Goal: Complete application form

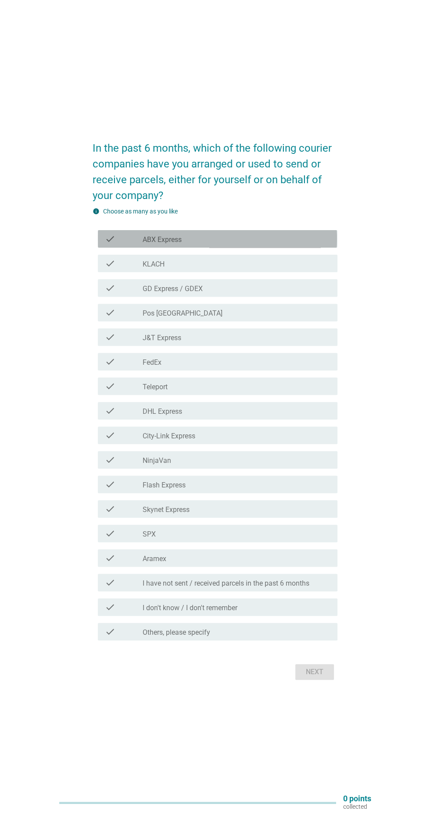
click at [306, 244] on div "check_box_outline_blank ABX Express" at bounding box center [236, 239] width 188 height 11
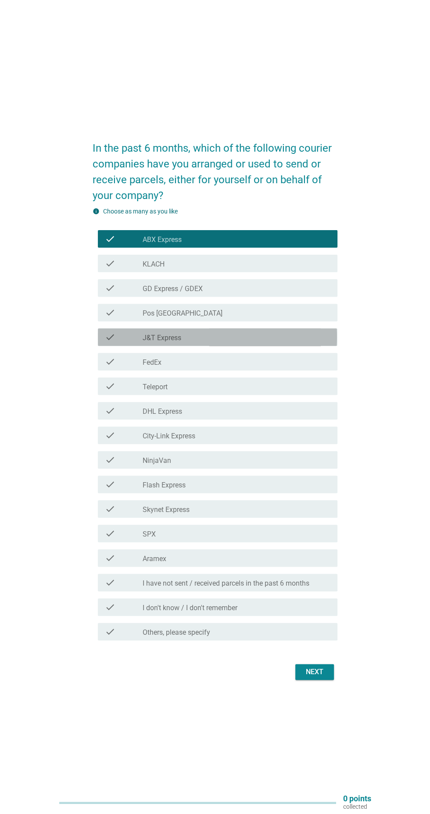
click at [276, 342] on div "check_box_outline_blank J&T Express" at bounding box center [236, 337] width 188 height 11
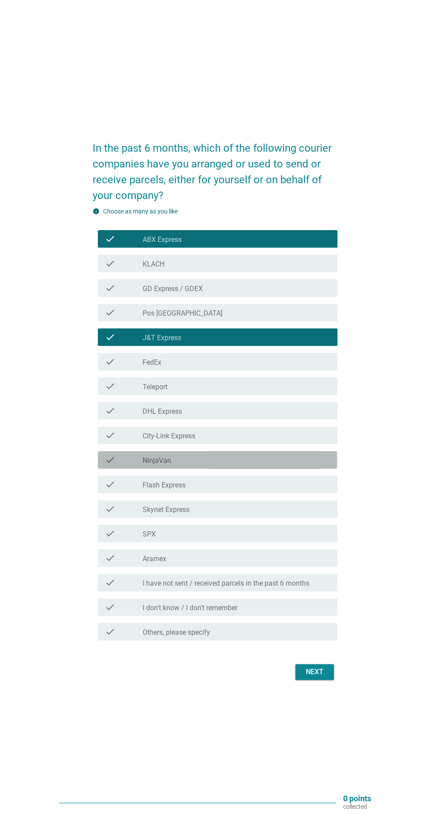
click at [269, 465] on div "check_box_outline_blank NinjaVan" at bounding box center [236, 460] width 188 height 11
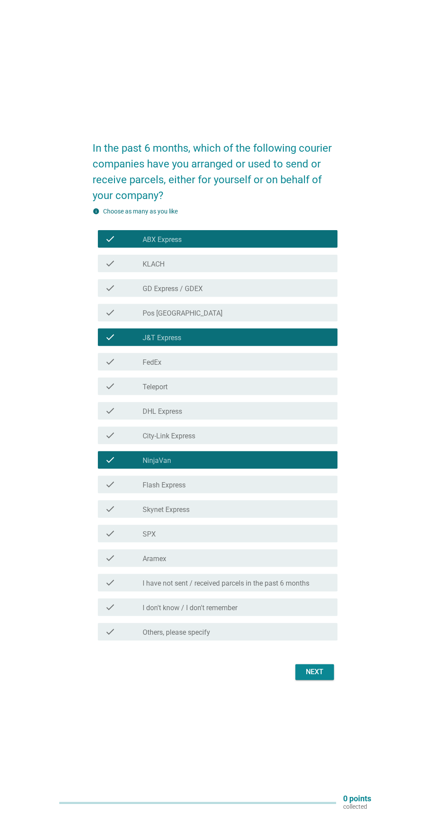
click at [323, 677] on div "Next" at bounding box center [314, 672] width 25 height 11
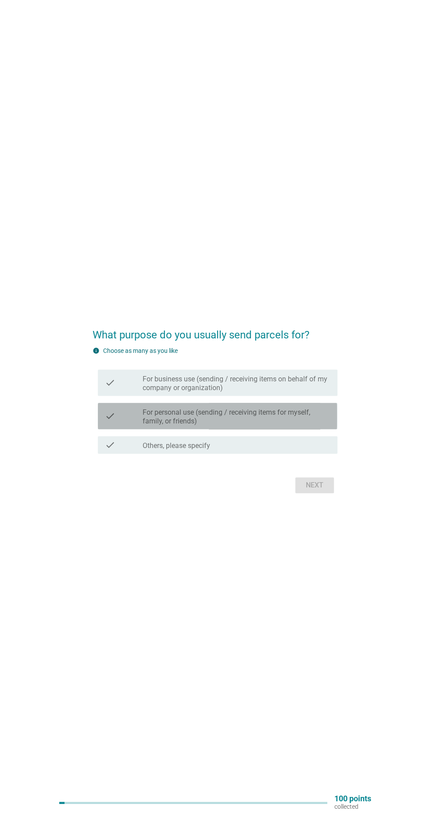
click at [321, 426] on label "For personal use (sending / receiving items for myself, family, or friends)" at bounding box center [236, 417] width 188 height 18
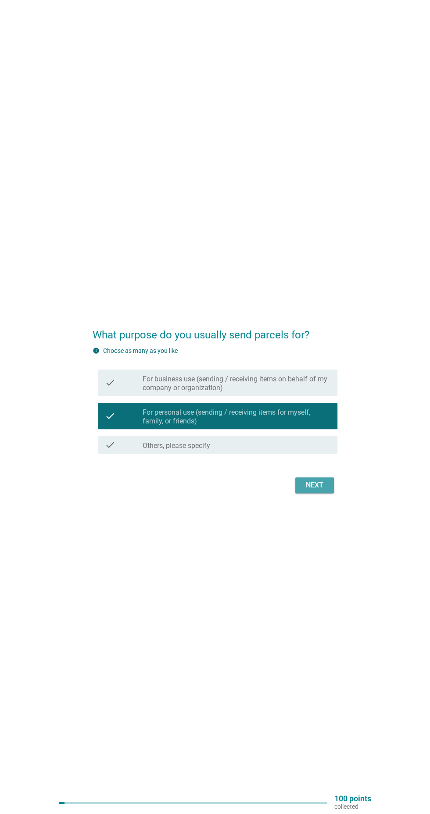
click at [331, 493] on button "Next" at bounding box center [314, 485] width 39 height 16
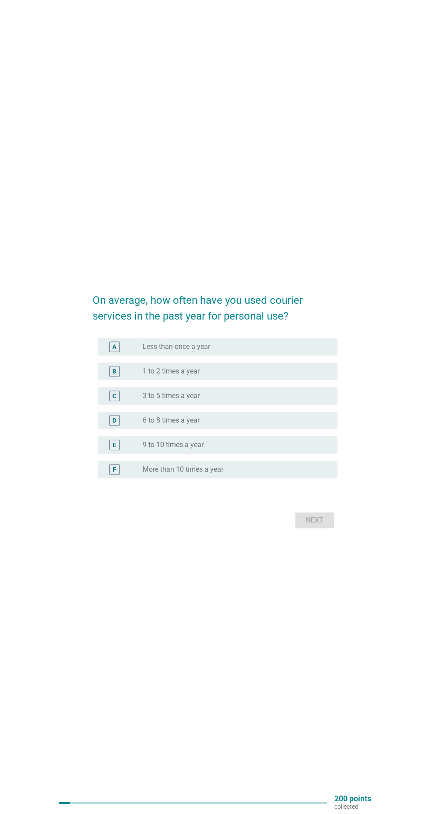
click at [310, 400] on div "radio_button_unchecked 3 to 5 times a year" at bounding box center [232, 395] width 181 height 9
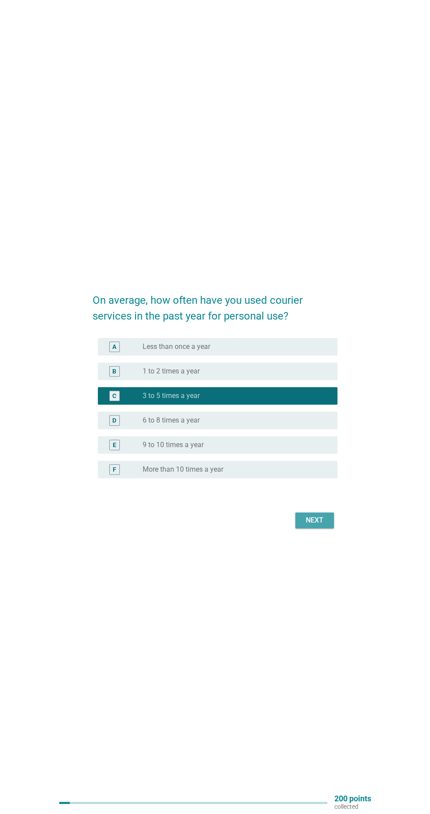
click at [328, 528] on button "Next" at bounding box center [314, 520] width 39 height 16
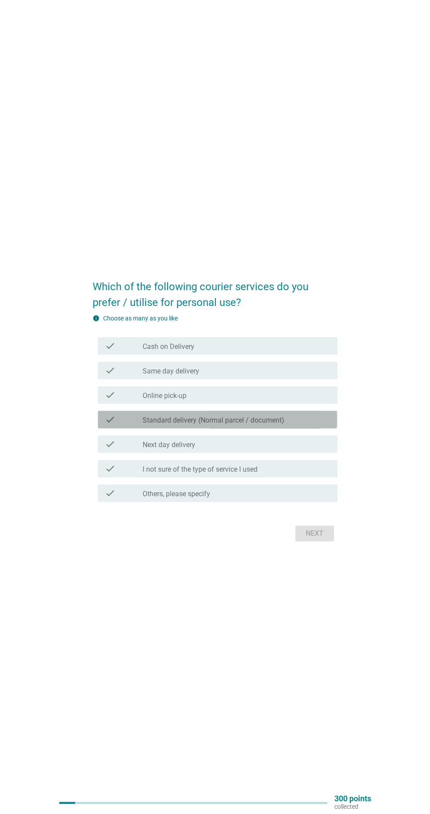
click at [301, 425] on div "check_box_outline_blank Standard delivery (Normal parcel / document)" at bounding box center [236, 419] width 188 height 11
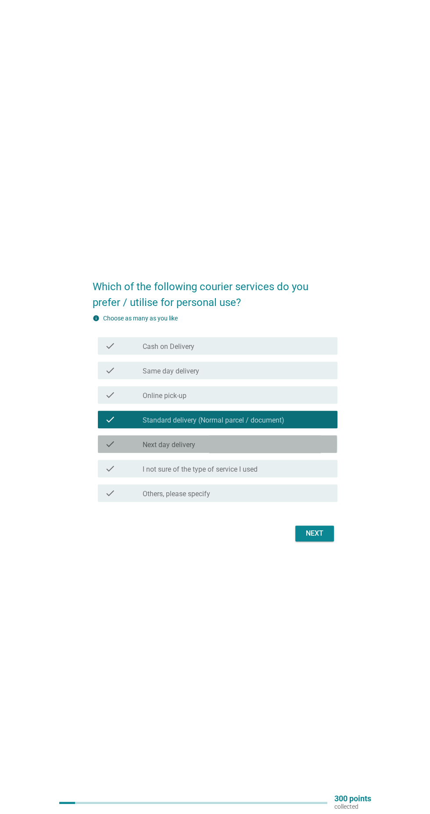
click at [310, 449] on div "check_box_outline_blank Next day delivery" at bounding box center [236, 444] width 188 height 11
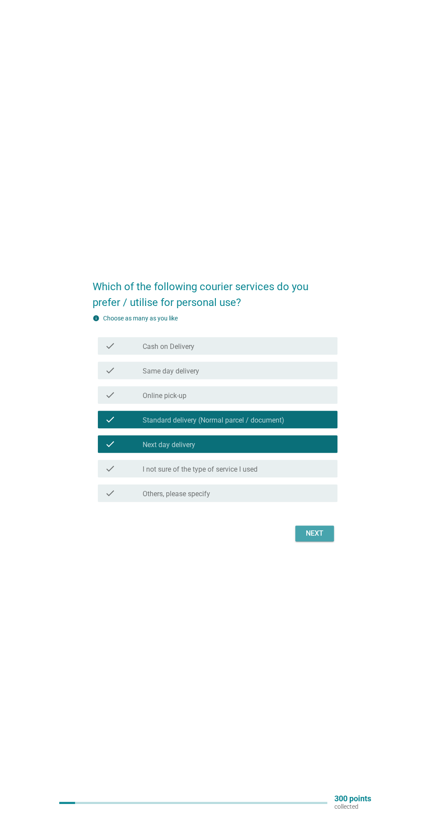
click at [327, 541] on button "Next" at bounding box center [314, 534] width 39 height 16
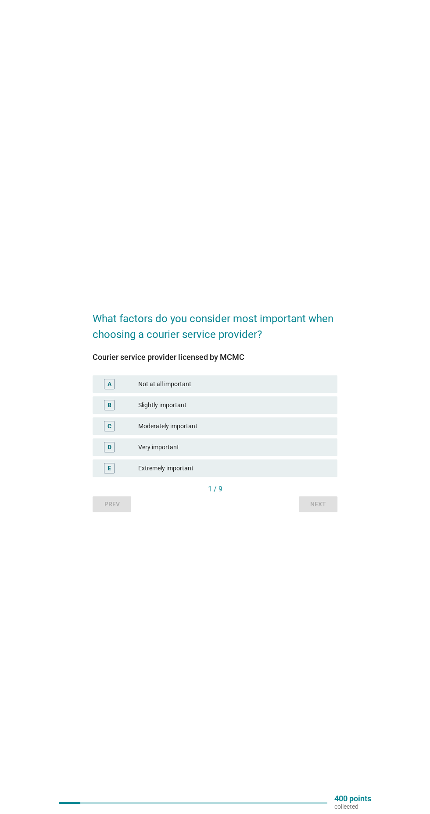
click at [290, 452] on div "Very important" at bounding box center [234, 447] width 192 height 11
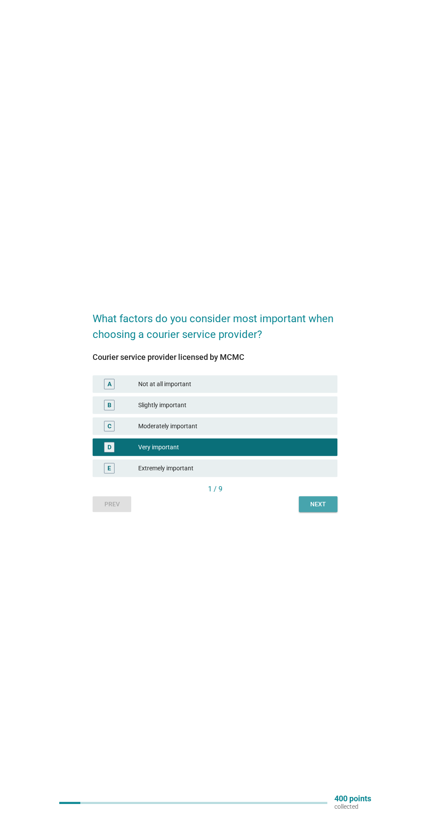
click at [326, 509] on div "Next" at bounding box center [318, 504] width 25 height 9
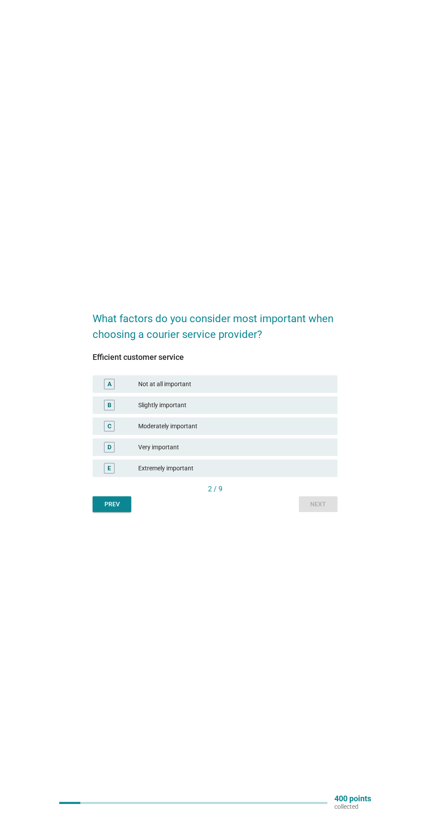
click at [274, 452] on div "Very important" at bounding box center [234, 447] width 192 height 11
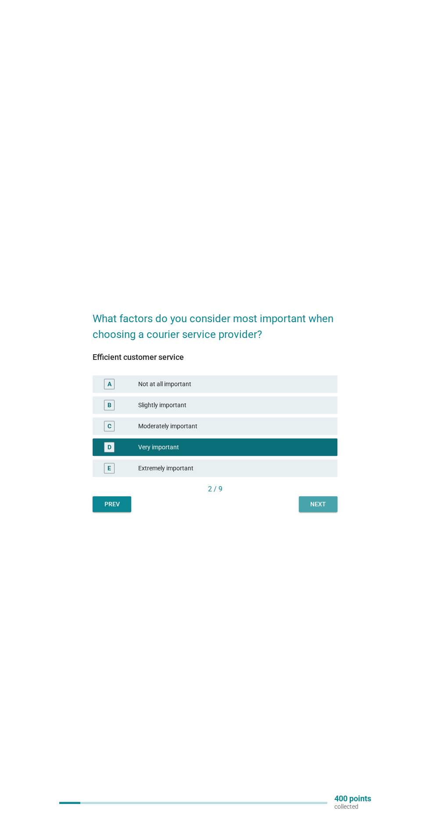
click at [322, 509] on div "Next" at bounding box center [318, 504] width 25 height 9
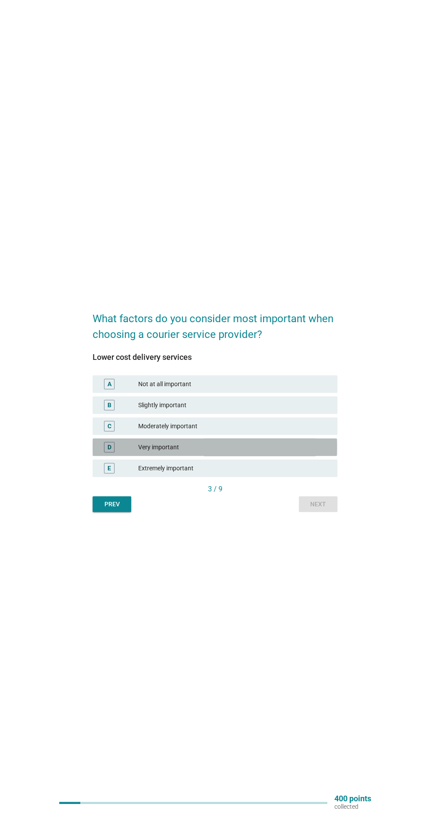
click at [290, 452] on div "Very important" at bounding box center [234, 447] width 192 height 11
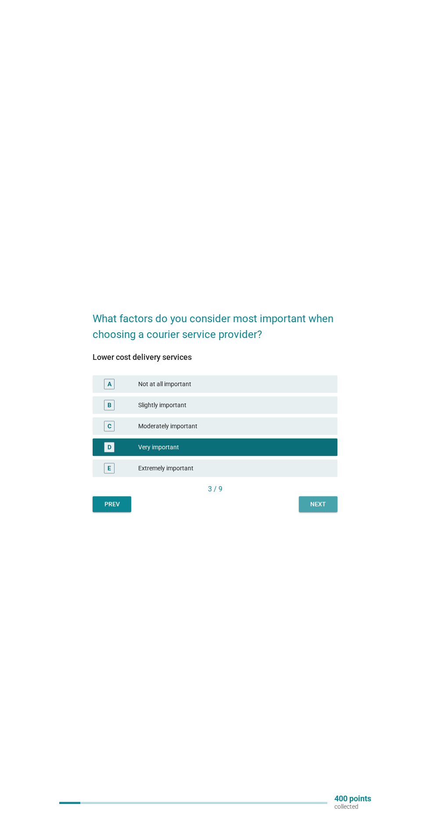
click at [325, 509] on div "Next" at bounding box center [318, 504] width 25 height 9
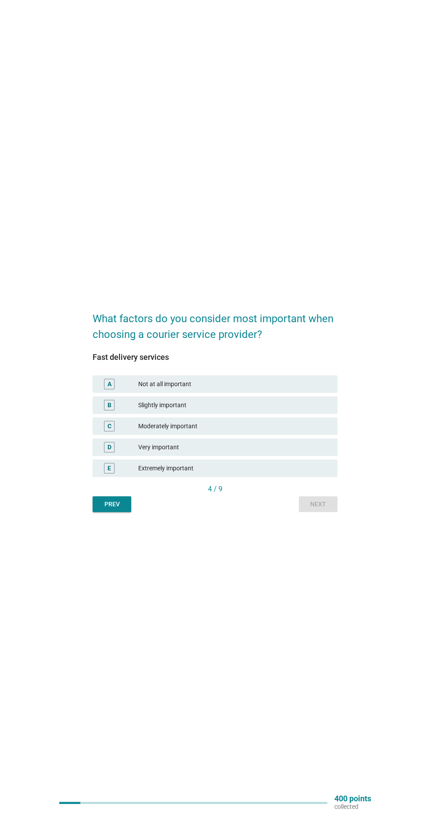
click at [306, 452] on div "Very important" at bounding box center [234, 447] width 192 height 11
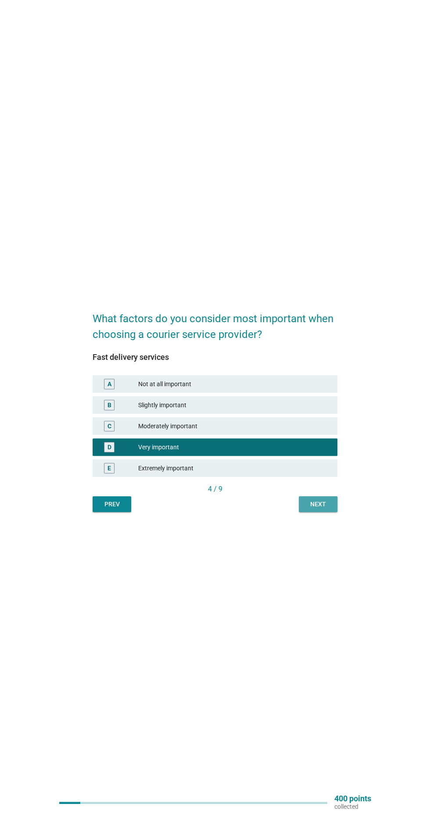
click at [327, 509] on div "Next" at bounding box center [318, 504] width 25 height 9
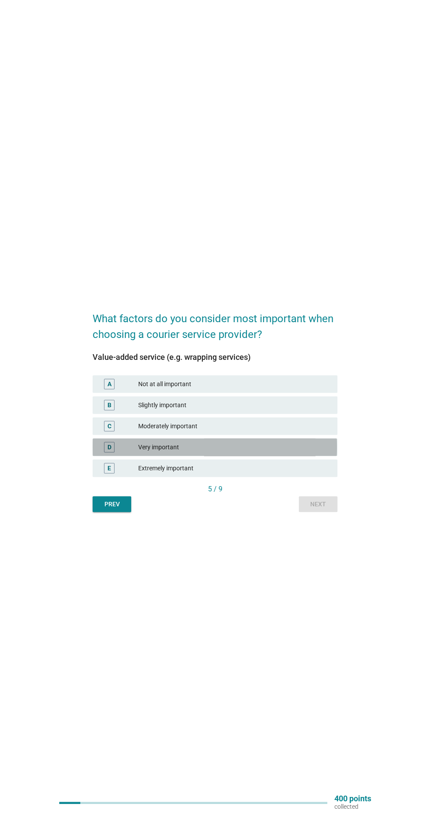
click at [304, 452] on div "Very important" at bounding box center [234, 447] width 192 height 11
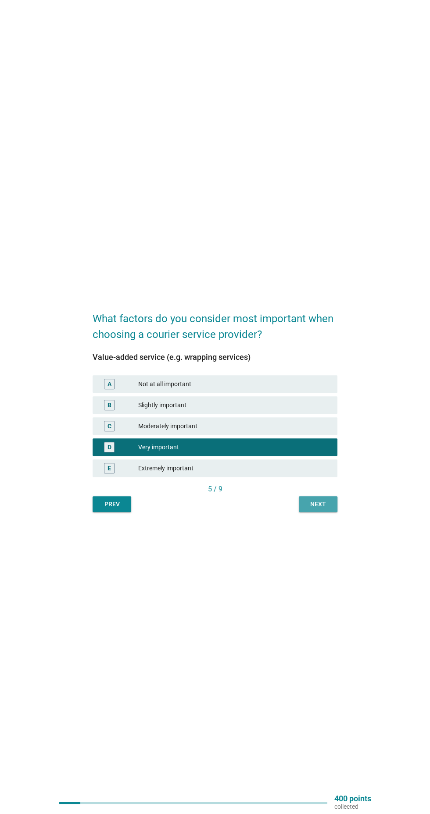
click at [330, 509] on div "Next" at bounding box center [318, 504] width 25 height 9
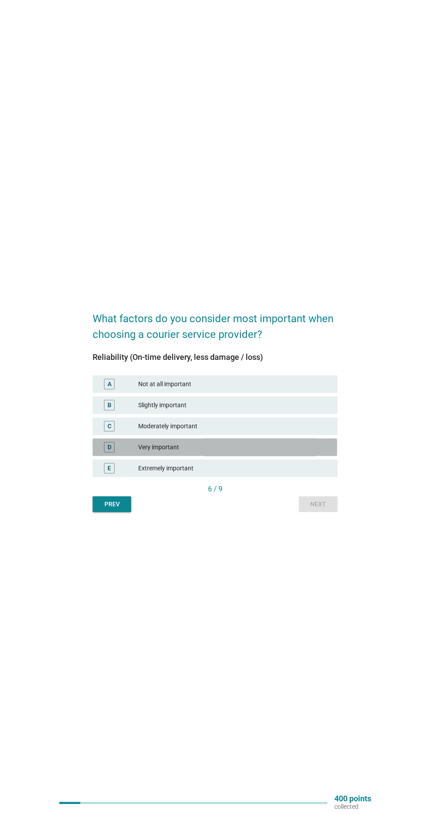
click at [305, 452] on div "Very important" at bounding box center [234, 447] width 192 height 11
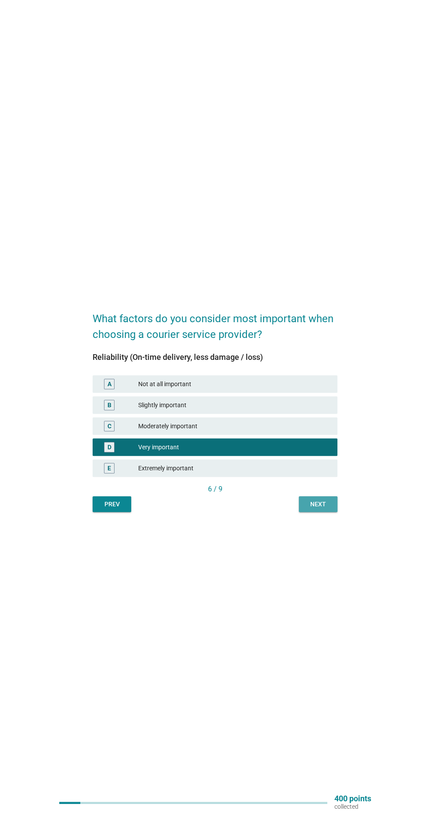
click at [328, 509] on div "Next" at bounding box center [318, 504] width 25 height 9
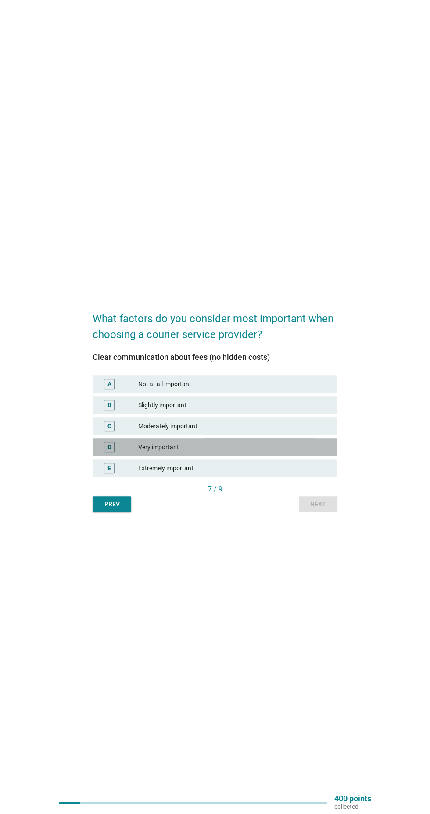
click at [312, 452] on div "Very important" at bounding box center [234, 447] width 192 height 11
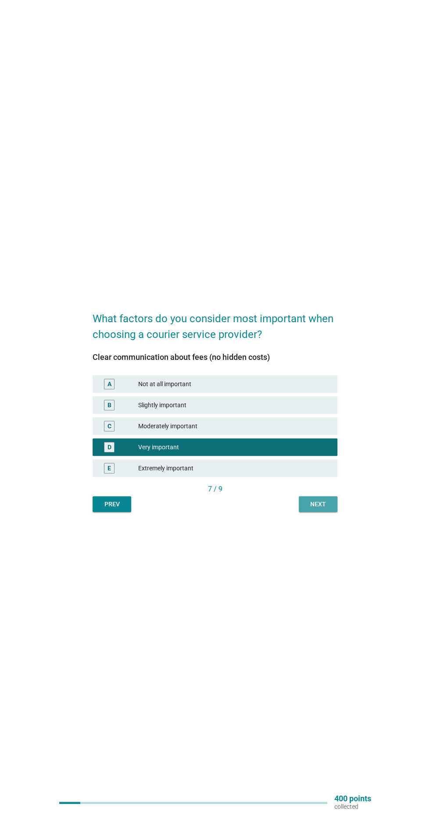
click at [327, 512] on button "Next" at bounding box center [318, 504] width 39 height 16
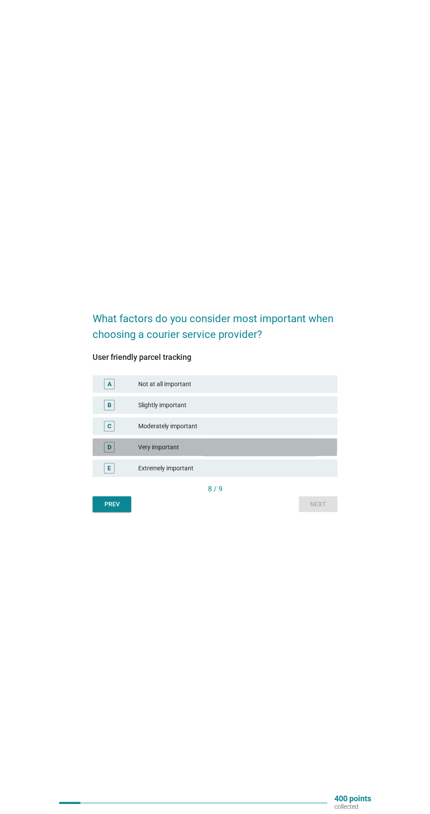
click at [316, 452] on div "Very important" at bounding box center [234, 447] width 192 height 11
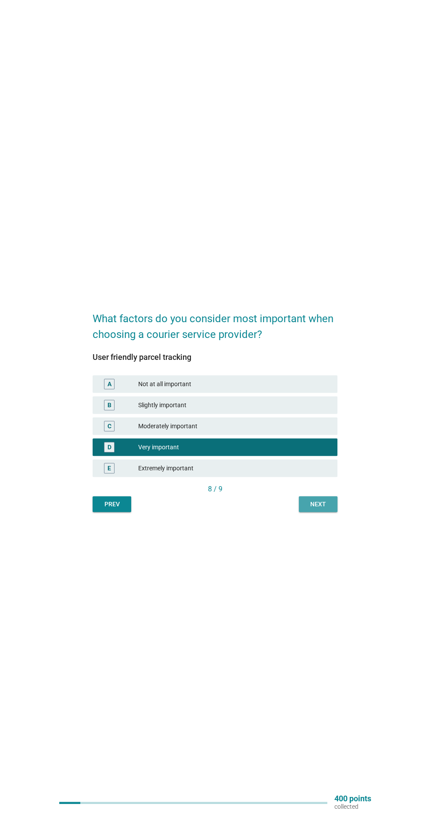
click at [325, 512] on button "Next" at bounding box center [318, 504] width 39 height 16
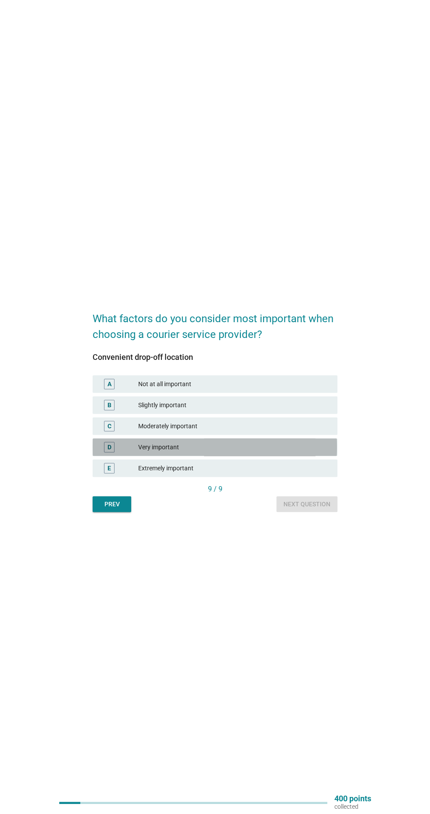
click at [313, 452] on div "Very important" at bounding box center [234, 447] width 192 height 11
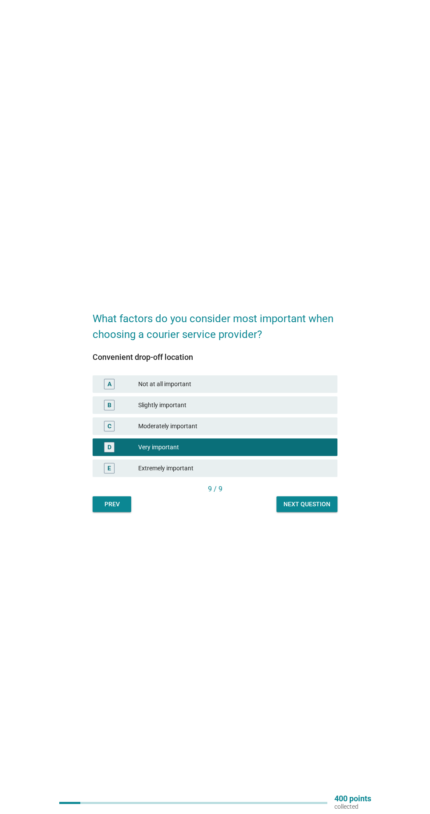
click at [327, 512] on button "Next question" at bounding box center [306, 504] width 61 height 16
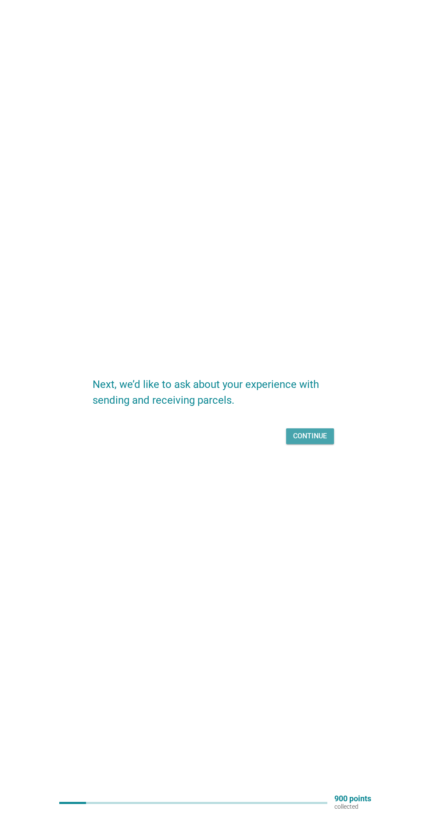
click at [317, 441] on div "Continue" at bounding box center [310, 436] width 34 height 11
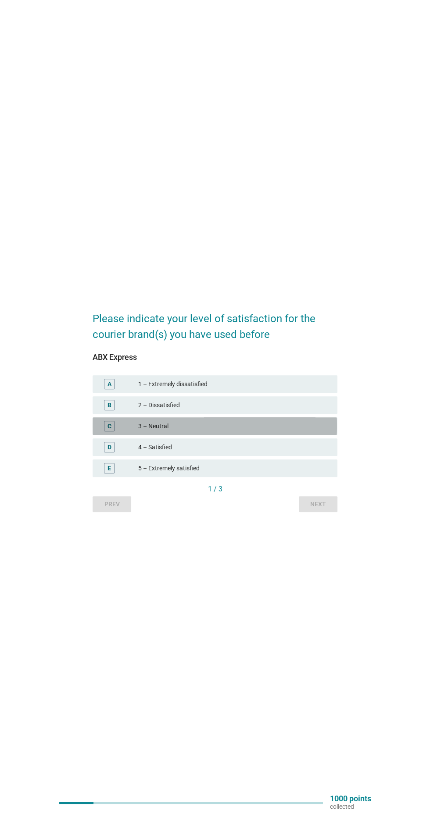
click at [295, 431] on div "3 – Neutral" at bounding box center [234, 426] width 192 height 11
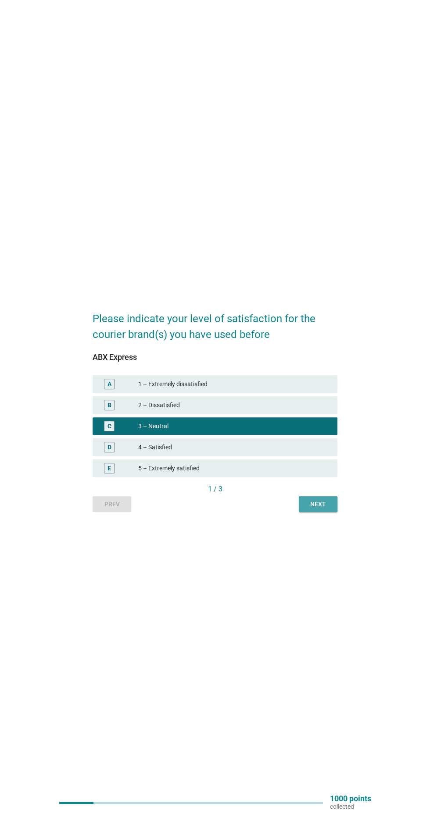
click at [319, 512] on button "Next" at bounding box center [318, 504] width 39 height 16
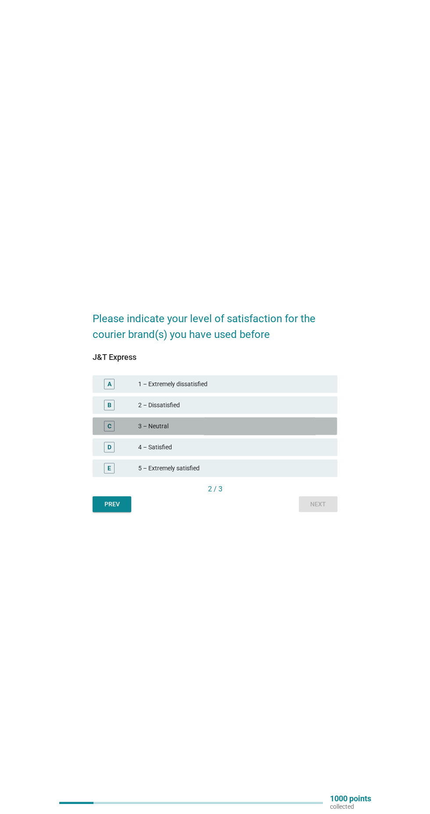
click at [306, 431] on div "3 – Neutral" at bounding box center [234, 426] width 192 height 11
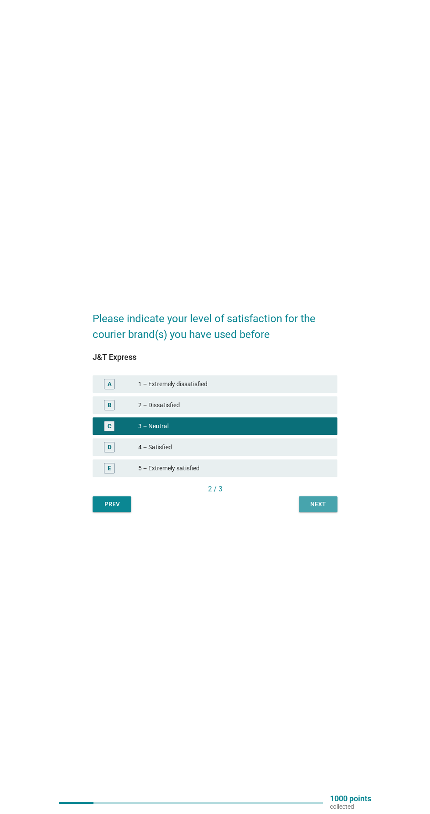
click at [327, 509] on div "Next" at bounding box center [318, 504] width 25 height 9
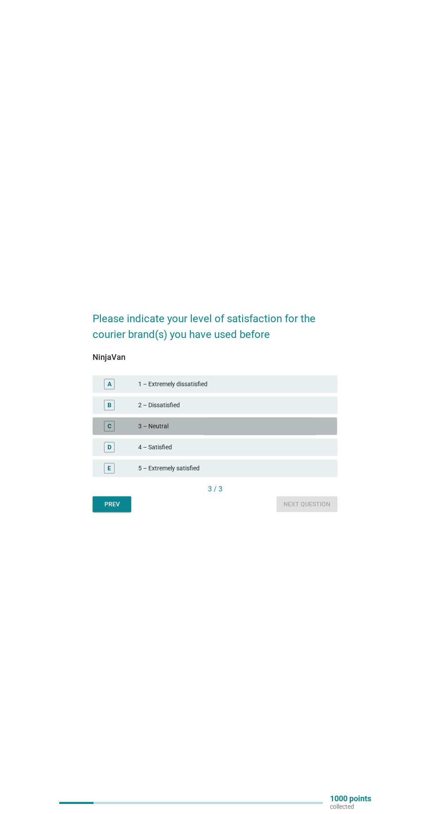
click at [306, 431] on div "3 – Neutral" at bounding box center [234, 426] width 192 height 11
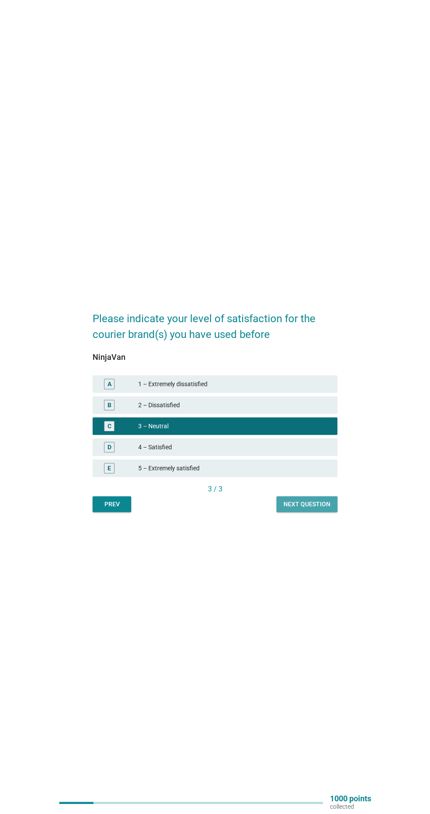
click at [324, 509] on div "Next question" at bounding box center [306, 504] width 47 height 9
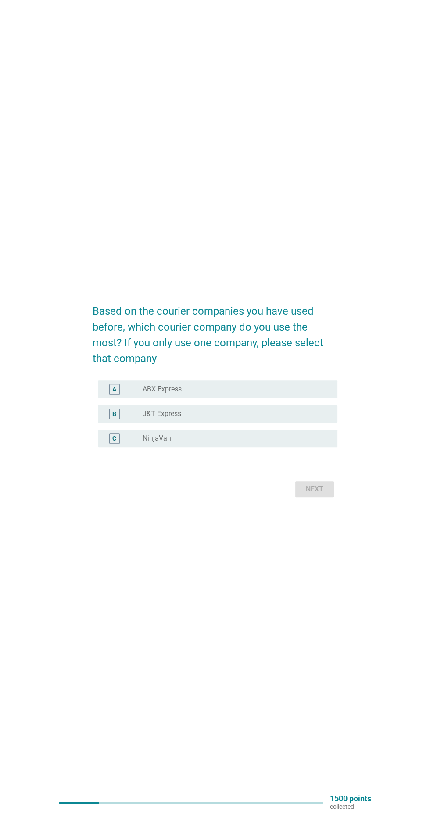
scroll to position [9, 0]
click at [318, 419] on div "radio_button_unchecked J&T Express" at bounding box center [232, 414] width 181 height 9
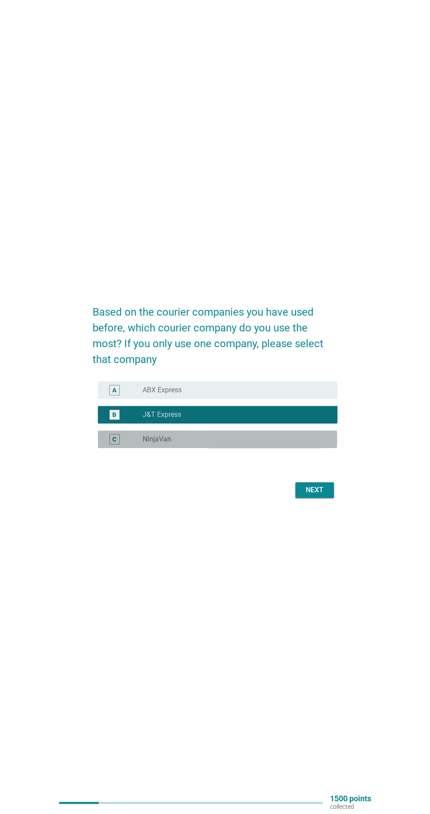
click at [319, 444] on div "radio_button_unchecked NinjaVan" at bounding box center [232, 439] width 181 height 9
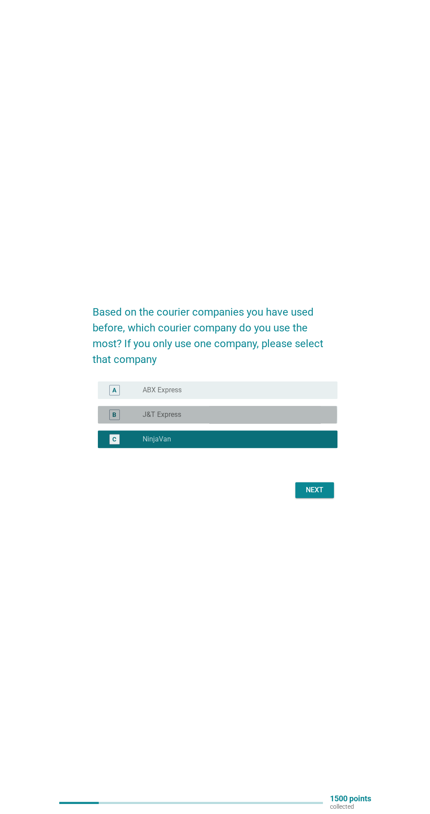
click at [323, 419] on div "radio_button_unchecked J&T Express" at bounding box center [236, 414] width 188 height 9
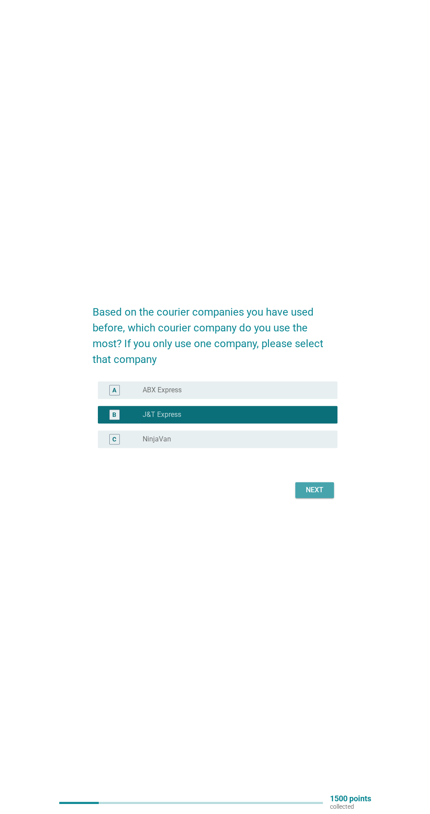
click at [322, 495] on div "Next" at bounding box center [314, 490] width 25 height 11
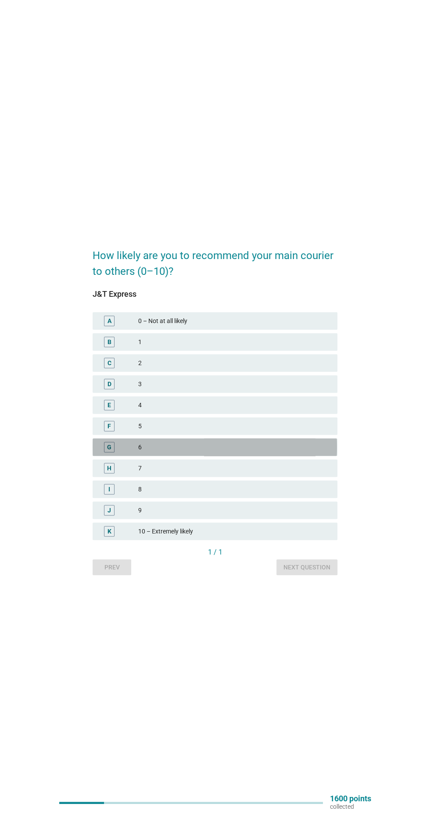
click at [256, 452] on div "6" at bounding box center [234, 447] width 192 height 11
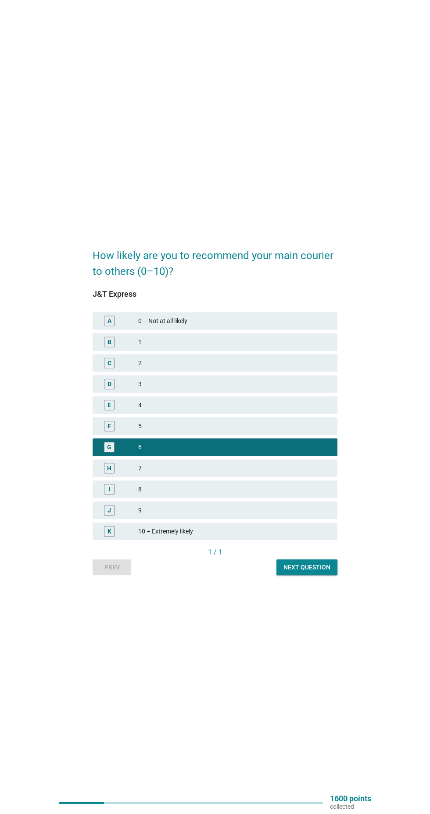
scroll to position [0, 0]
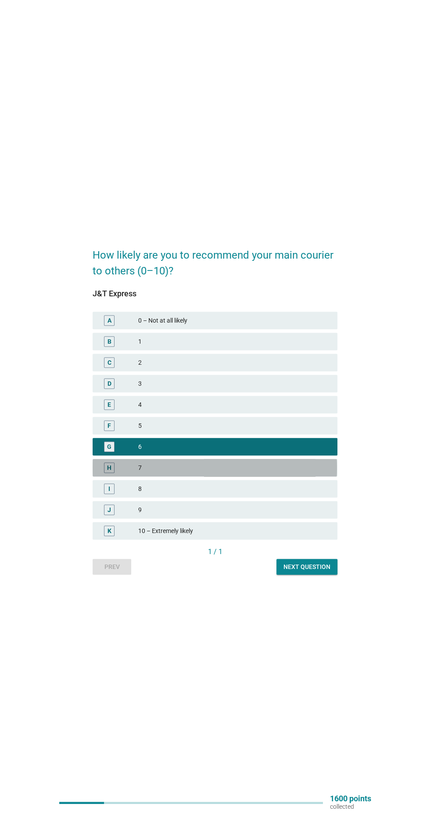
click at [311, 473] on div "7" at bounding box center [234, 467] width 192 height 11
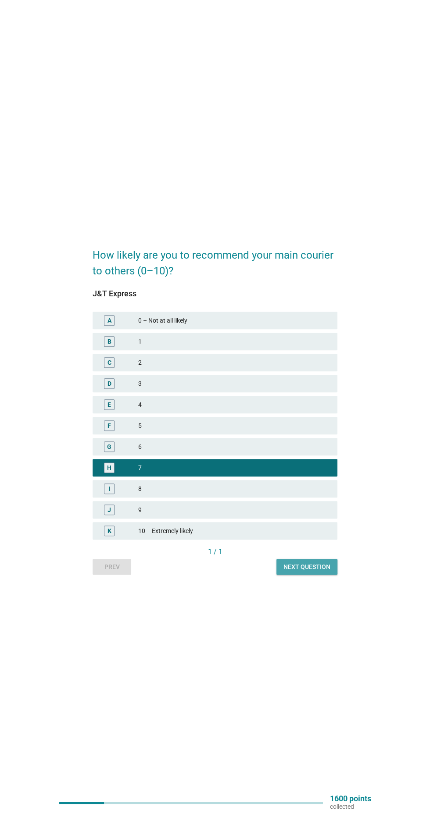
click at [322, 572] on div "Next question" at bounding box center [306, 566] width 47 height 9
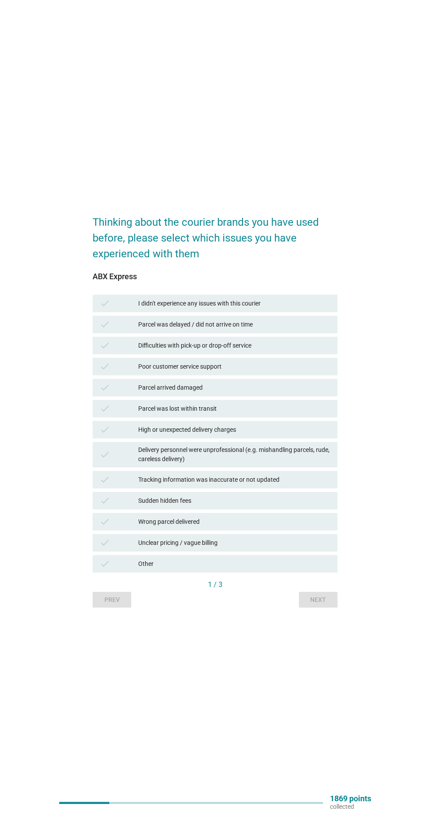
scroll to position [0, 0]
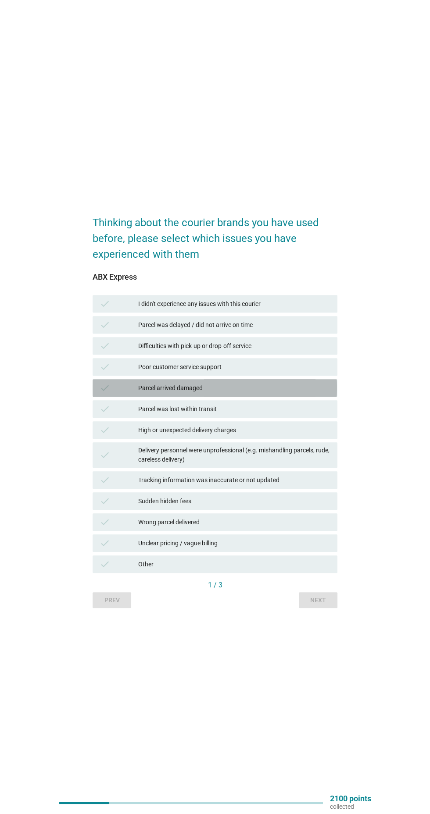
click at [270, 393] on div "Parcel arrived damaged" at bounding box center [234, 388] width 192 height 11
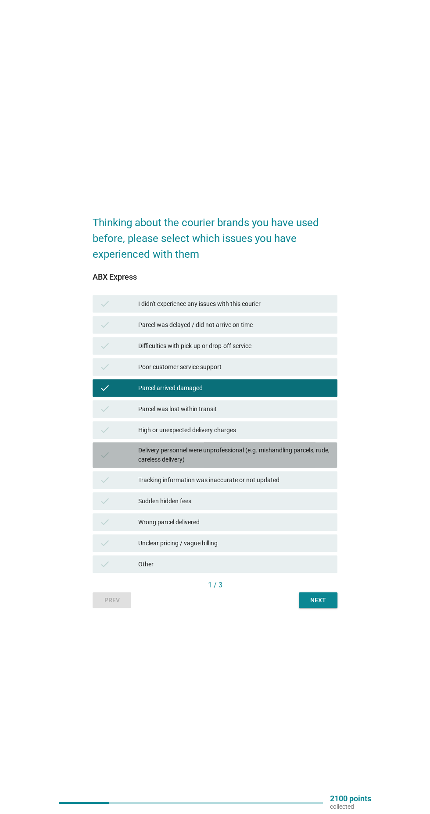
scroll to position [13, 0]
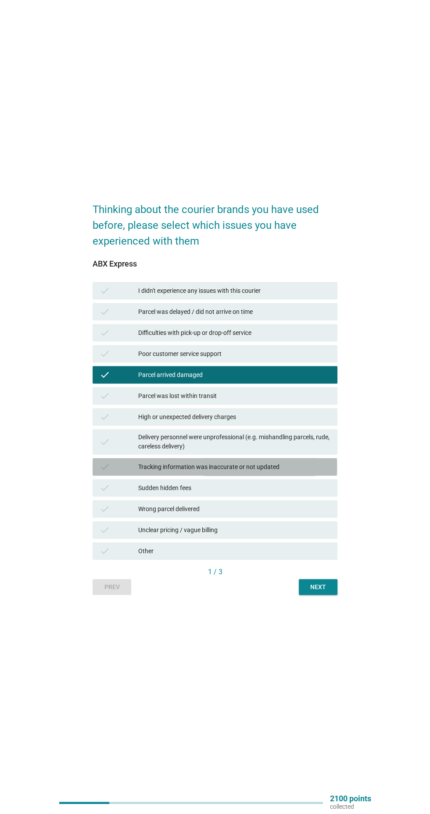
click at [283, 472] on div "Tracking information was inaccurate or not updated" at bounding box center [234, 467] width 192 height 11
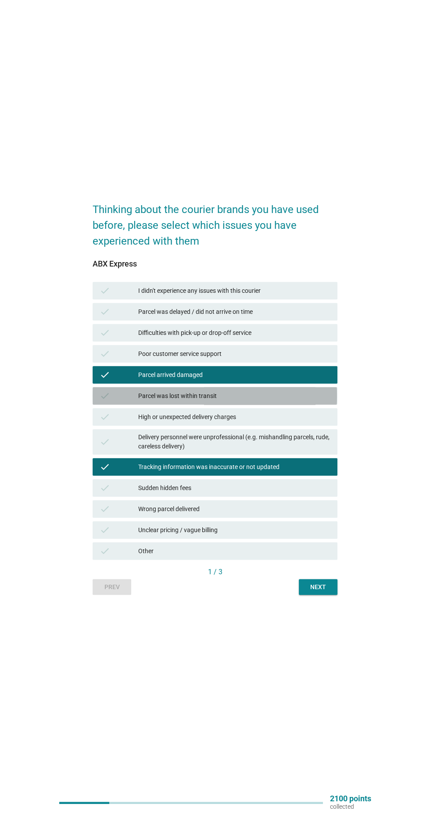
scroll to position [9, 0]
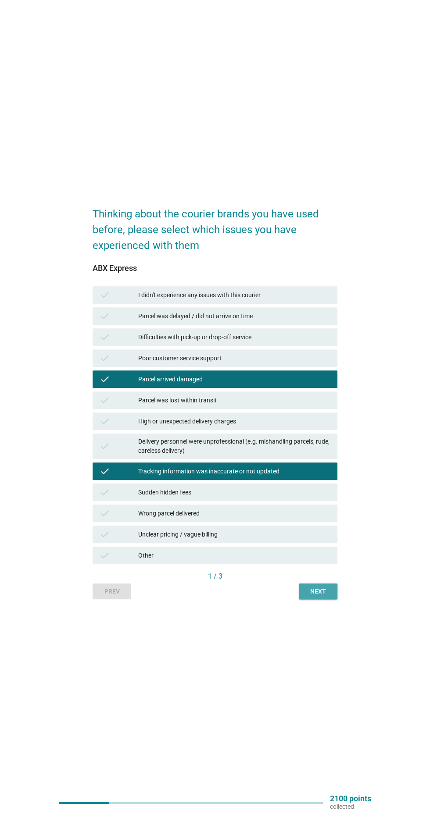
click at [334, 599] on button "Next" at bounding box center [318, 591] width 39 height 16
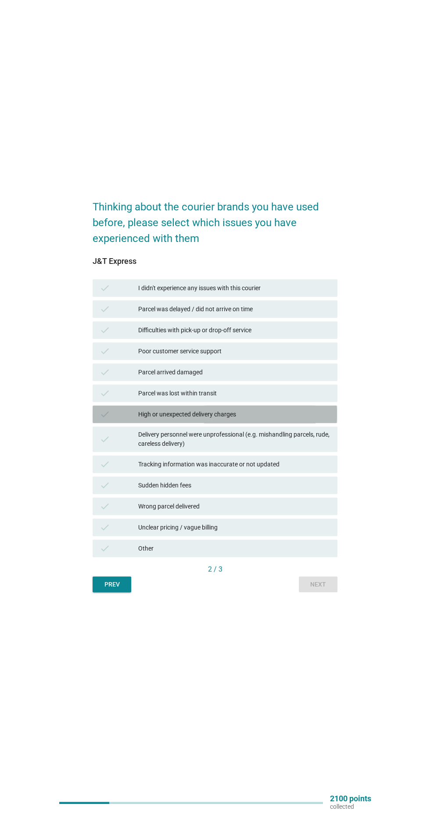
scroll to position [10, 0]
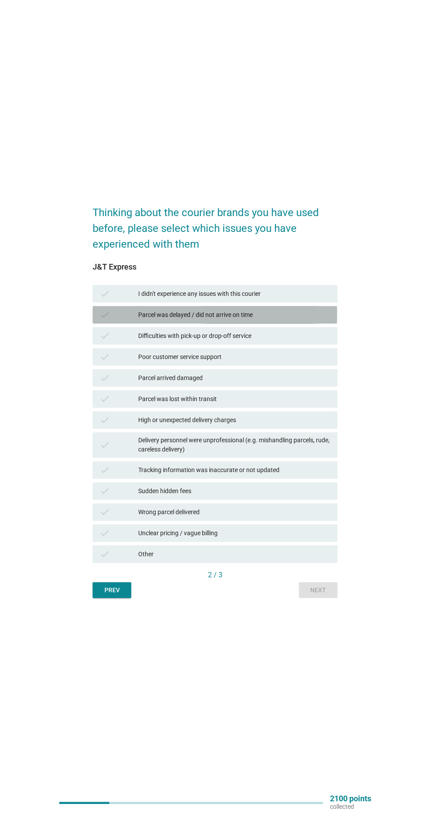
click at [300, 320] on div "Parcel was delayed / did not arrive on time" at bounding box center [234, 314] width 192 height 11
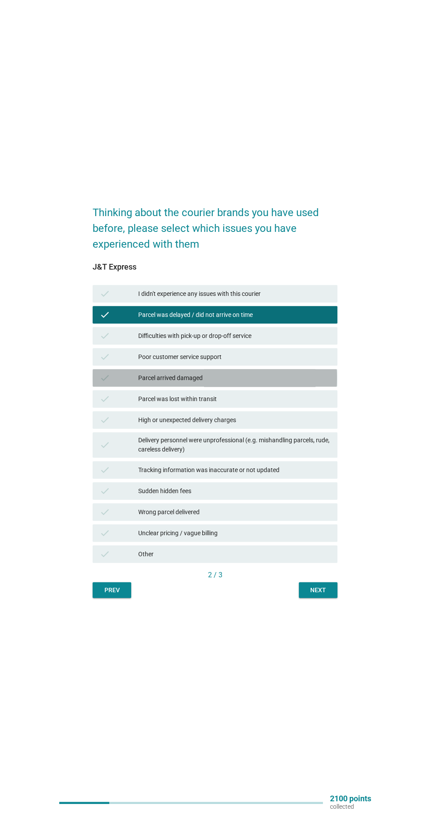
click at [317, 383] on div "Parcel arrived damaged" at bounding box center [234, 378] width 192 height 11
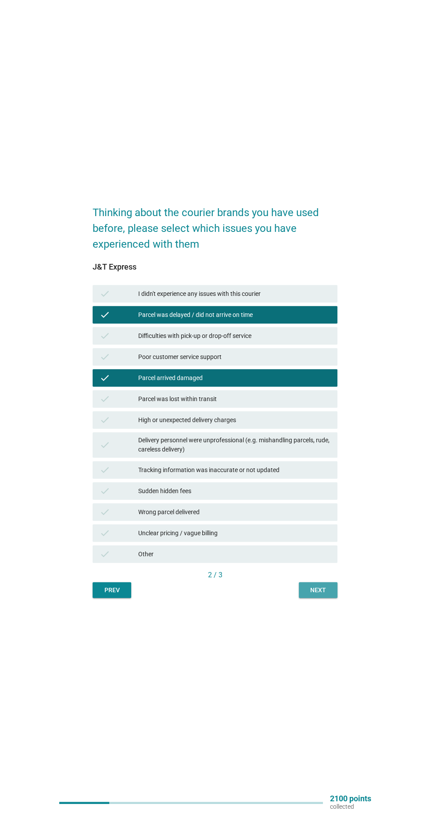
click at [334, 598] on button "Next" at bounding box center [318, 590] width 39 height 16
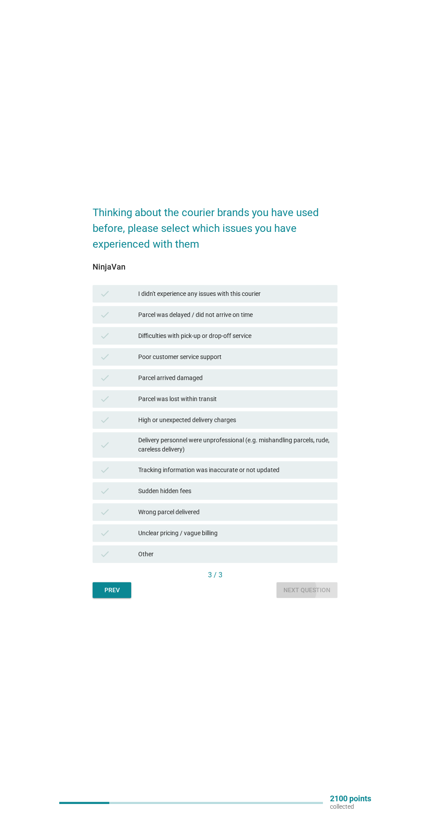
scroll to position [0, 0]
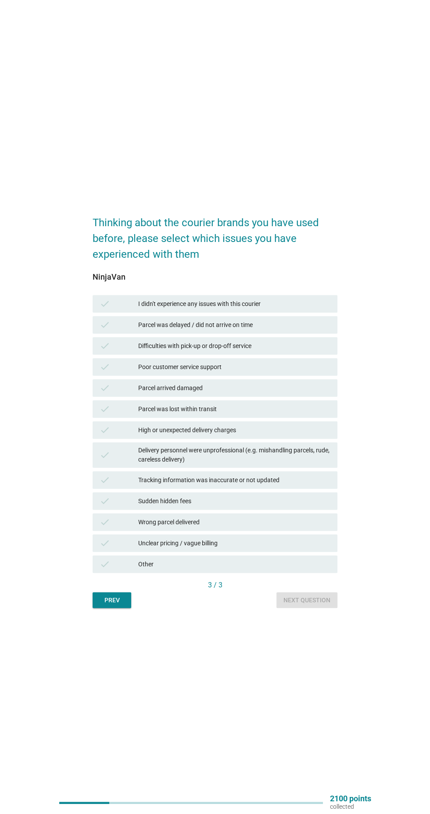
click at [296, 330] on div "Parcel was delayed / did not arrive on time" at bounding box center [234, 325] width 192 height 11
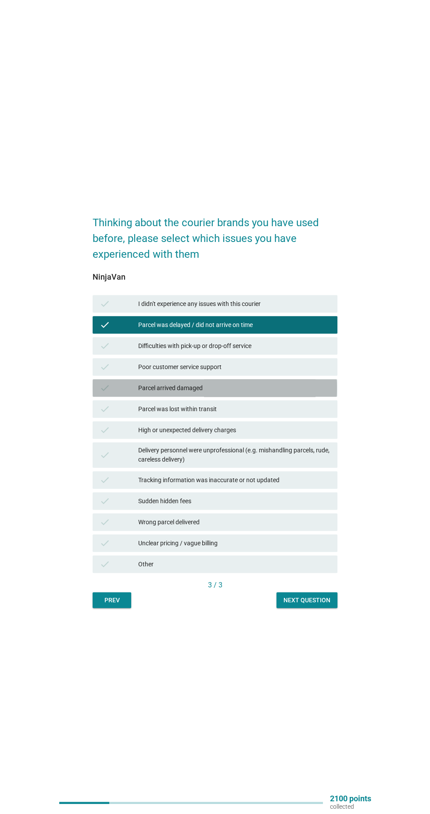
click at [268, 393] on div "Parcel arrived damaged" at bounding box center [234, 388] width 192 height 11
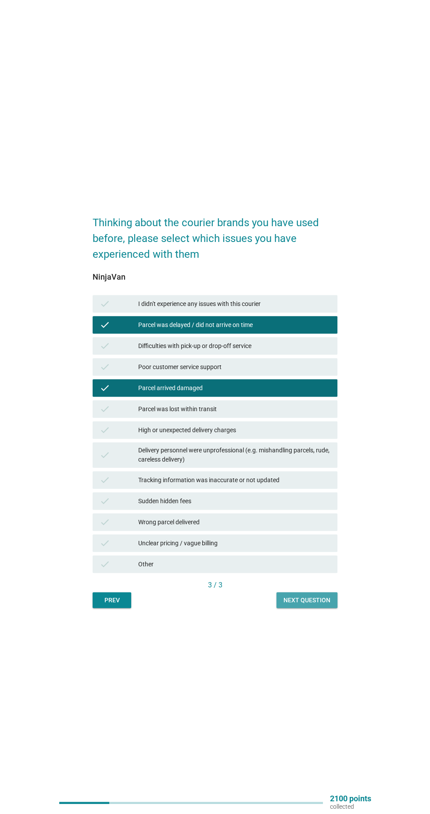
click at [321, 605] on div "Next question" at bounding box center [306, 600] width 47 height 9
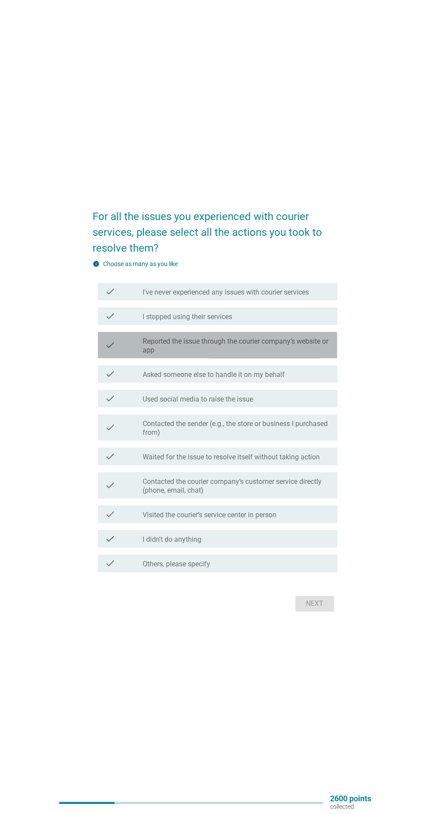
click at [307, 355] on label "Reported the issue through the courier company’s website or app" at bounding box center [236, 346] width 188 height 18
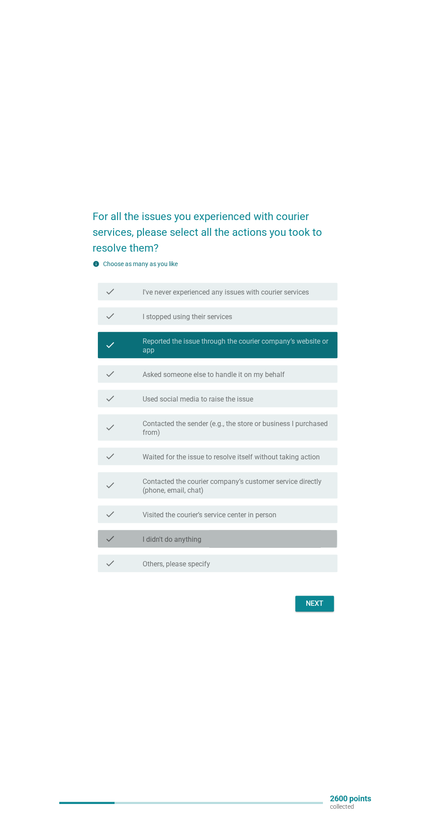
click at [231, 544] on div "check_box_outline_blank I didn't do anything" at bounding box center [236, 538] width 188 height 11
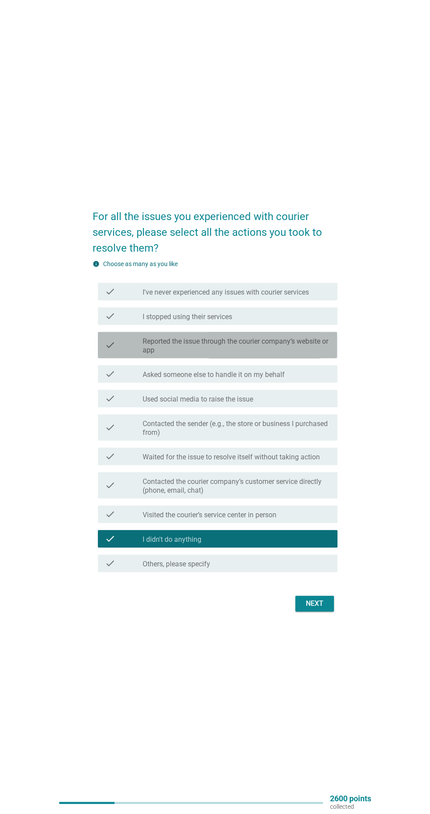
click at [308, 355] on label "Reported the issue through the courier company’s website or app" at bounding box center [236, 346] width 188 height 18
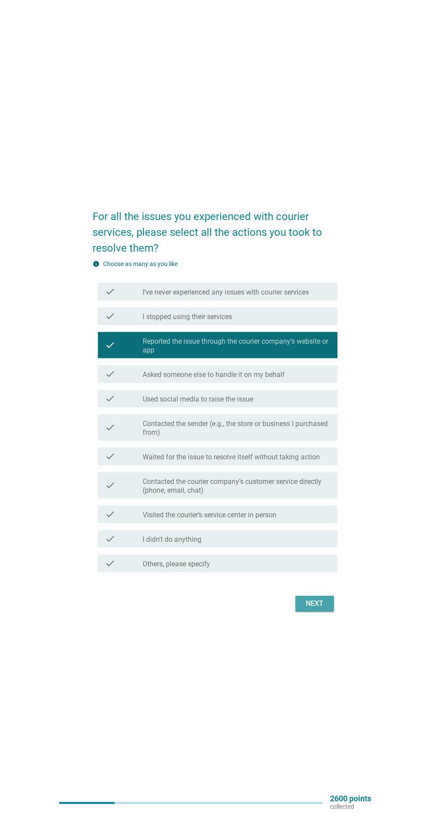
click at [322, 609] on div "Next" at bounding box center [314, 603] width 25 height 11
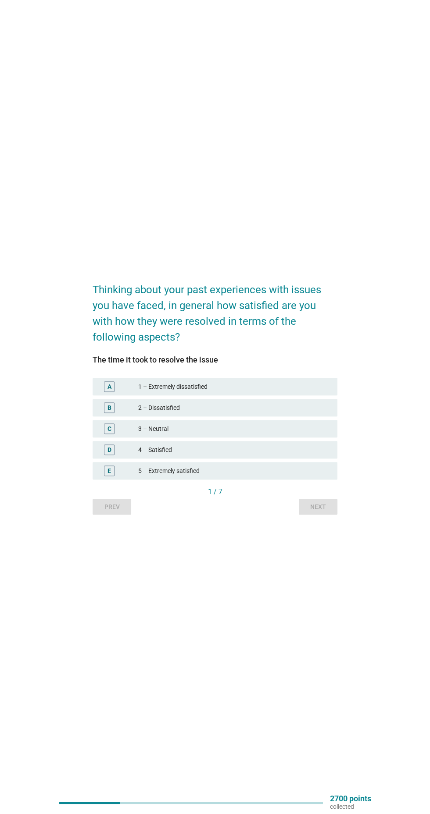
scroll to position [23, 0]
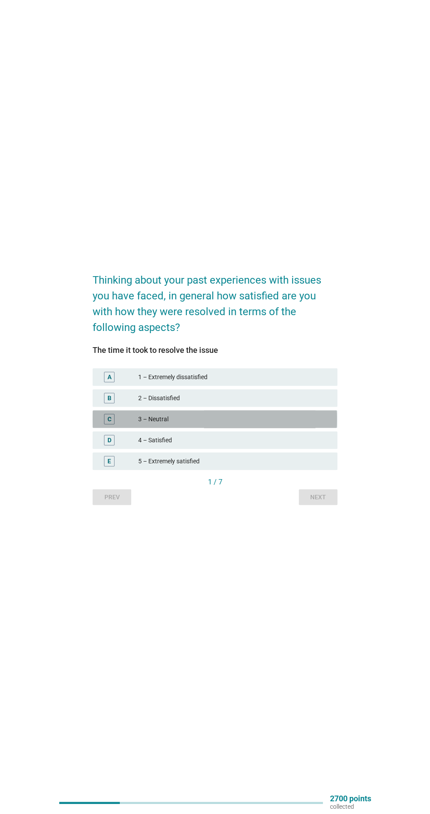
click at [287, 424] on div "3 – Neutral" at bounding box center [234, 419] width 192 height 11
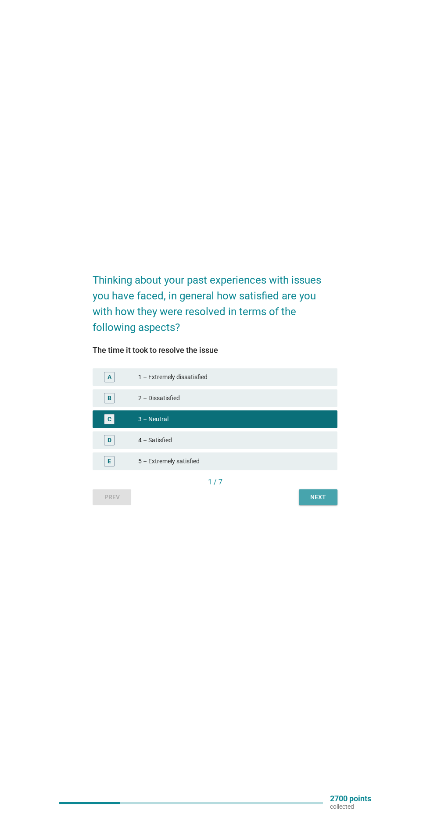
click at [329, 505] on button "Next" at bounding box center [318, 497] width 39 height 16
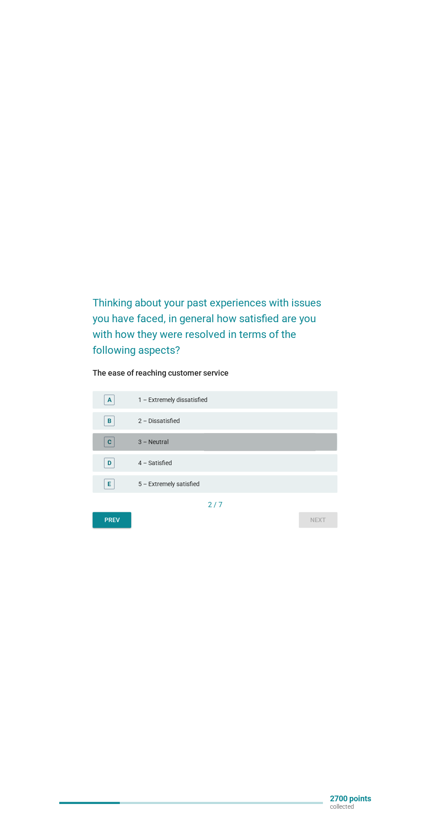
click at [288, 447] on div "3 – Neutral" at bounding box center [234, 442] width 192 height 11
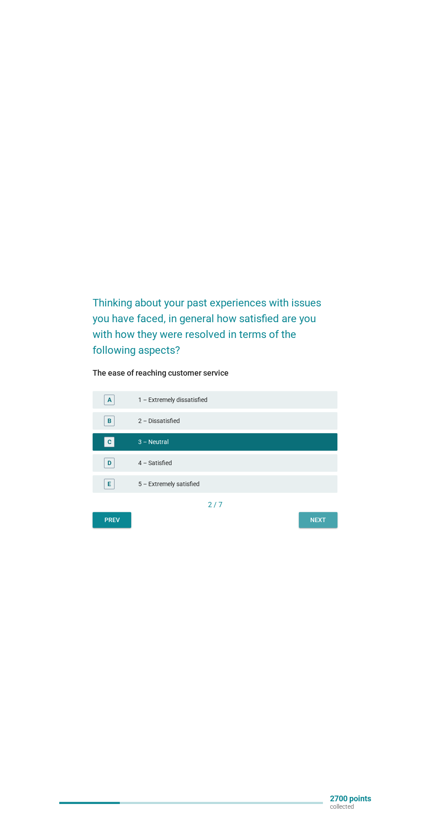
click at [330, 525] on div "Next" at bounding box center [318, 519] width 25 height 9
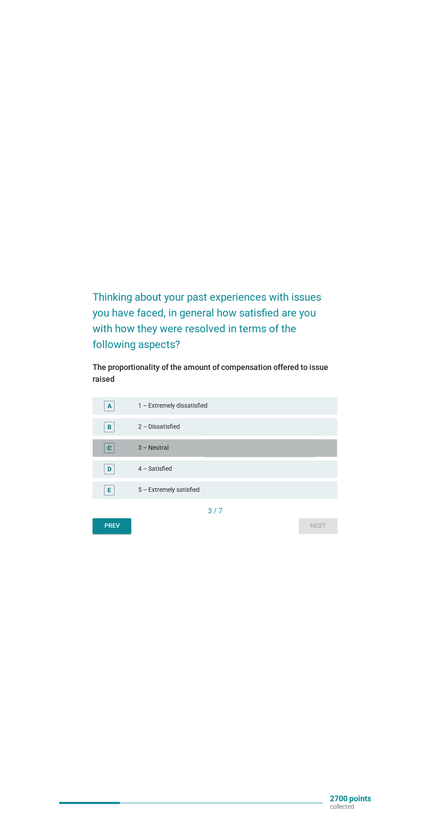
click at [283, 453] on div "3 – Neutral" at bounding box center [234, 448] width 192 height 11
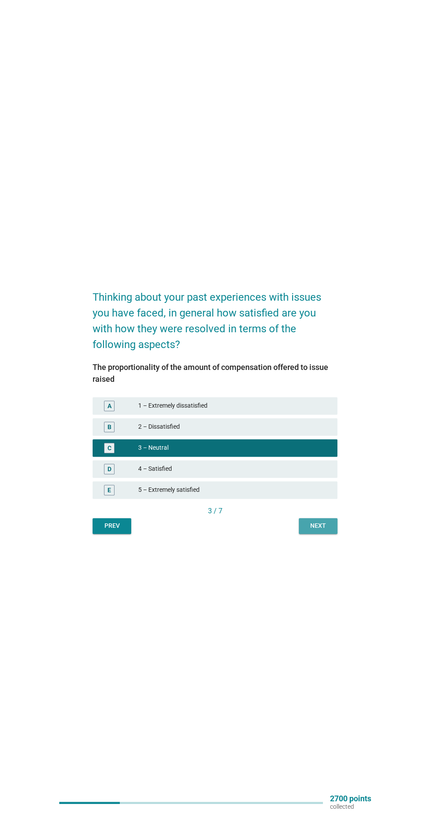
click at [332, 534] on button "Next" at bounding box center [318, 526] width 39 height 16
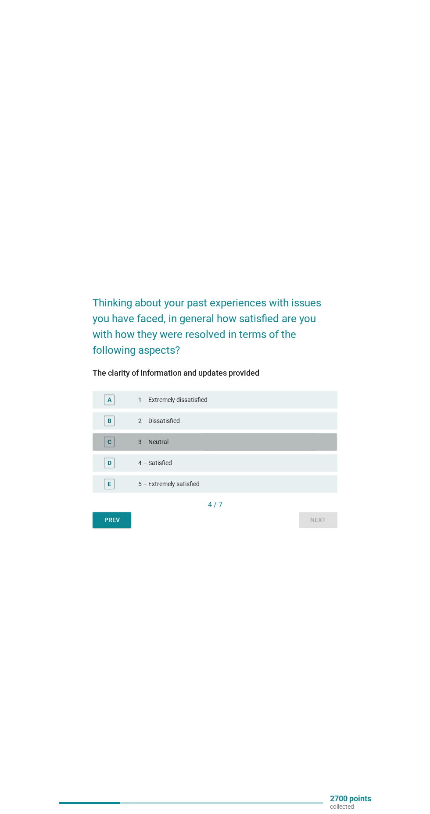
click at [292, 447] on div "3 – Neutral" at bounding box center [234, 442] width 192 height 11
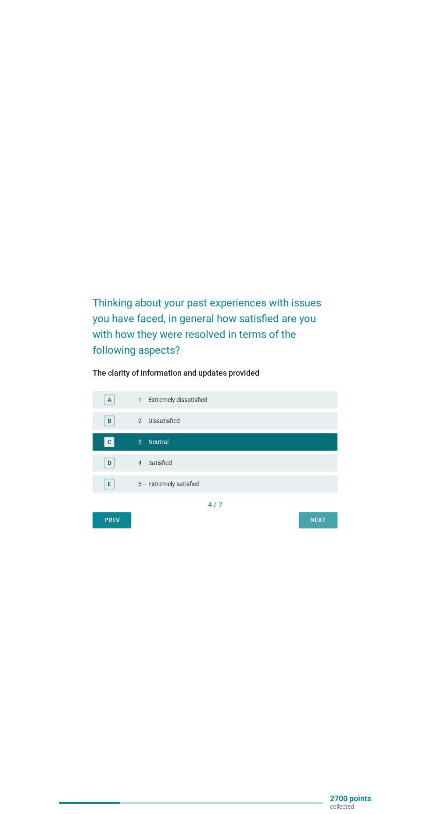
click at [327, 525] on div "Next" at bounding box center [318, 519] width 25 height 9
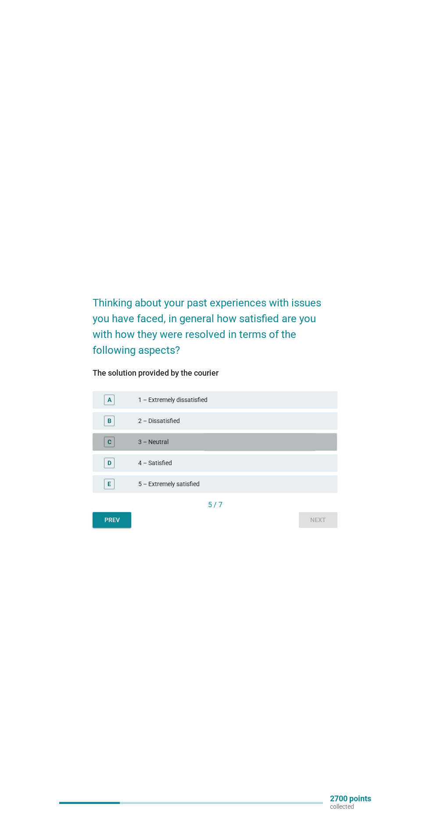
click at [299, 447] on div "3 – Neutral" at bounding box center [234, 442] width 192 height 11
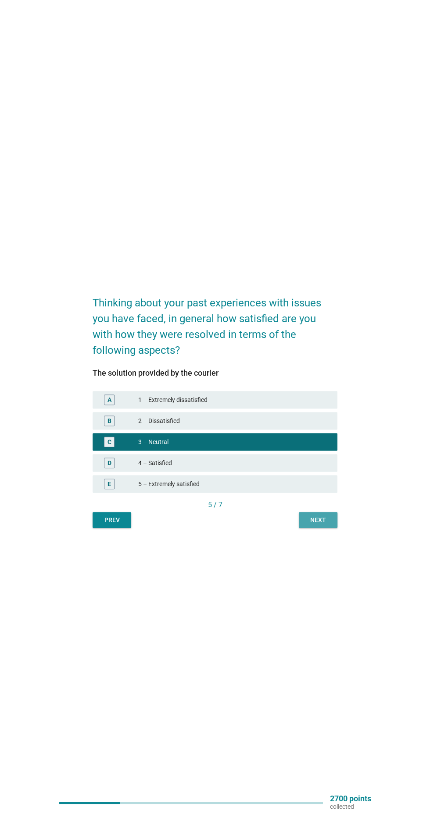
click at [331, 528] on button "Next" at bounding box center [318, 520] width 39 height 16
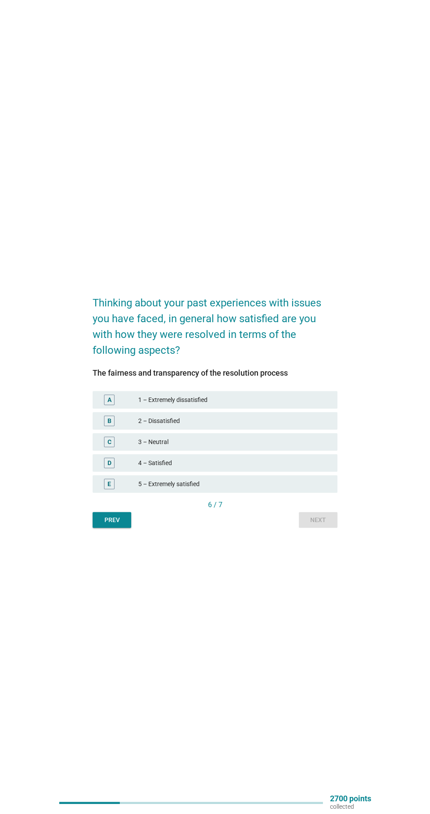
click at [297, 447] on div "3 – Neutral" at bounding box center [234, 442] width 192 height 11
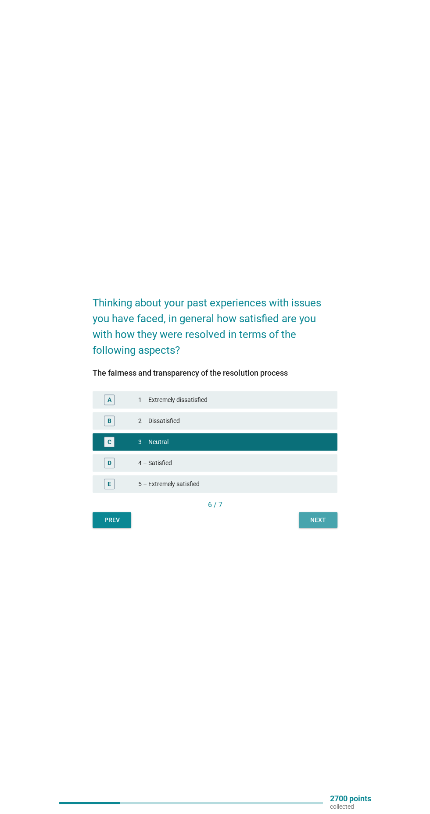
click at [336, 528] on button "Next" at bounding box center [318, 520] width 39 height 16
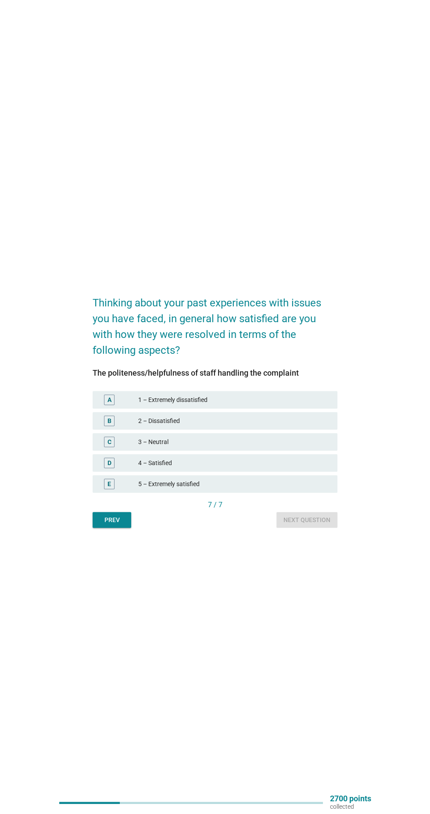
click at [290, 447] on div "3 – Neutral" at bounding box center [234, 442] width 192 height 11
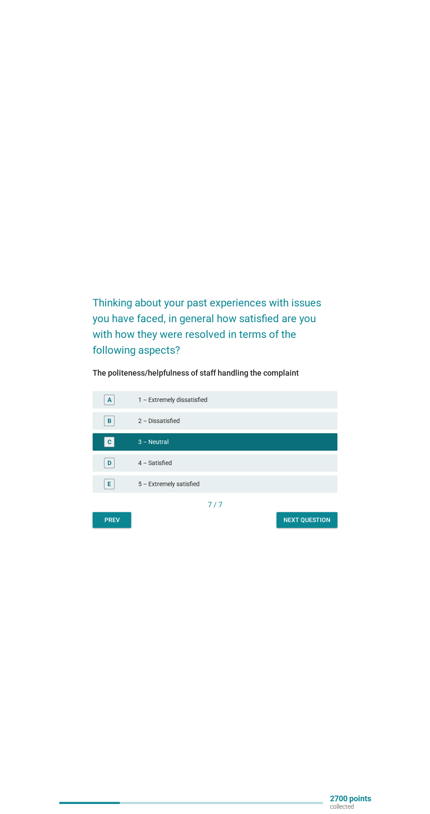
click at [316, 528] on button "Next question" at bounding box center [306, 520] width 61 height 16
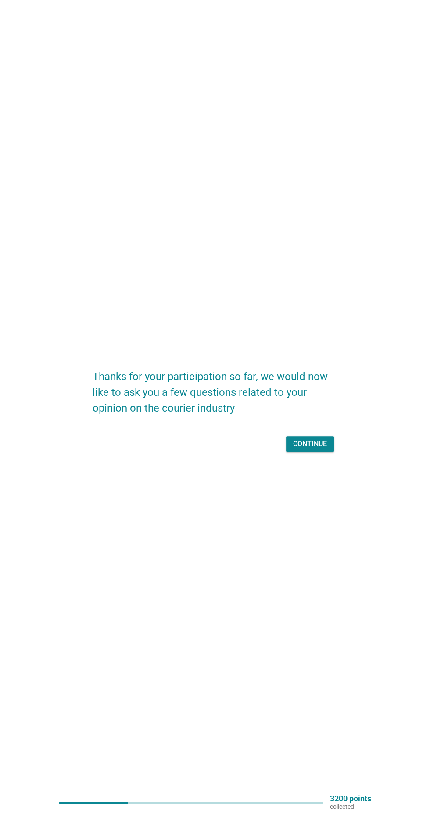
click at [319, 449] on div "Continue" at bounding box center [310, 444] width 34 height 11
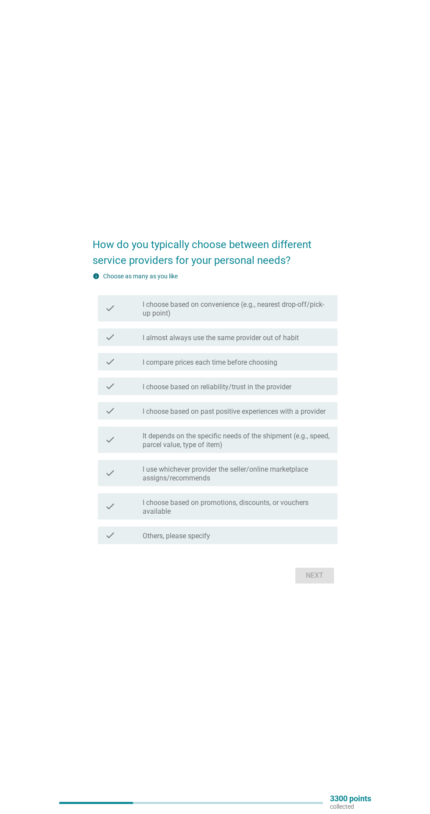
scroll to position [23, 0]
